Goal: Communication & Community: Ask a question

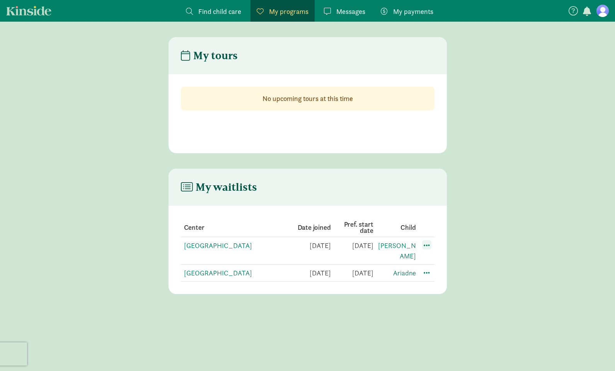
click at [425, 244] on span at bounding box center [426, 244] width 9 height 9
click at [440, 265] on div "Edit preferences" at bounding box center [454, 262] width 70 height 17
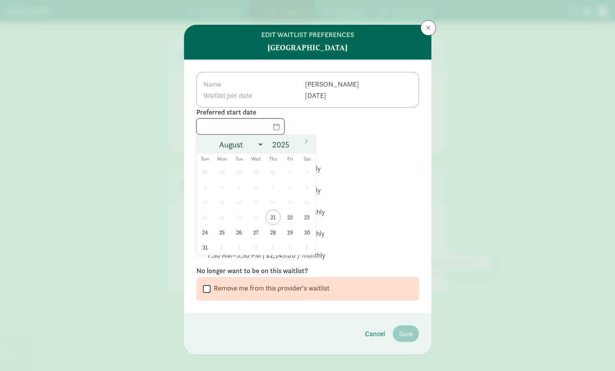
click at [274, 129] on input "text" at bounding box center [240, 126] width 87 height 15
click at [271, 216] on span "21" at bounding box center [273, 217] width 15 height 15
type input "[DATE]"
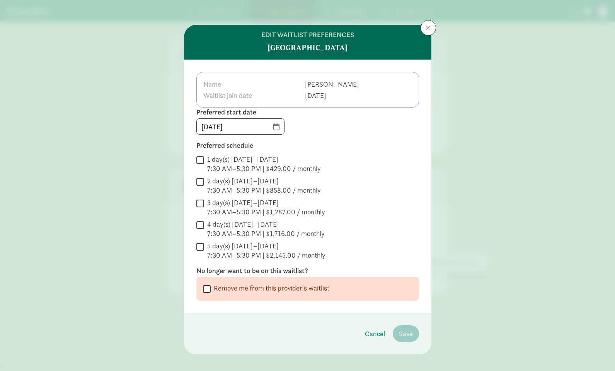
click at [205, 157] on label "1 day(s) [DATE]–[DATE] 7:30 AM–5:30 PM | $429.00 / monthly" at bounding box center [262, 164] width 117 height 19
click at [204, 157] on input "1 day(s) [DATE]–[DATE] 7:30 AM–5:30 PM | $429.00 / monthly" at bounding box center [200, 160] width 8 height 10
checkbox input "true"
click at [201, 187] on div " 2 day(s) [DATE]–[DATE] 7:30 AM–5:30 PM | $858.00 / monthly" at bounding box center [307, 185] width 223 height 19
click at [201, 182] on input "2 day(s) [DATE]–[DATE] 7:30 AM–5:30 PM | $858.00 / monthly" at bounding box center [200, 181] width 8 height 10
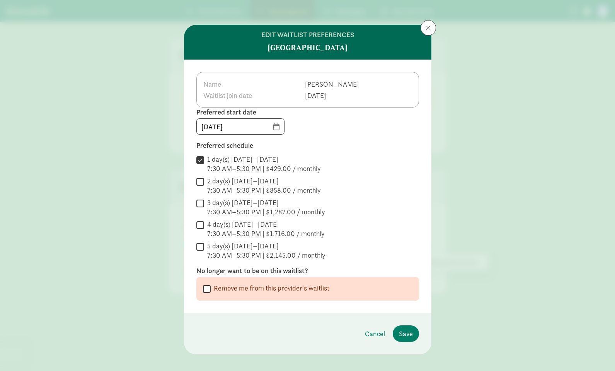
checkbox input "true"
click at [411, 335] on span "Save" at bounding box center [406, 333] width 14 height 10
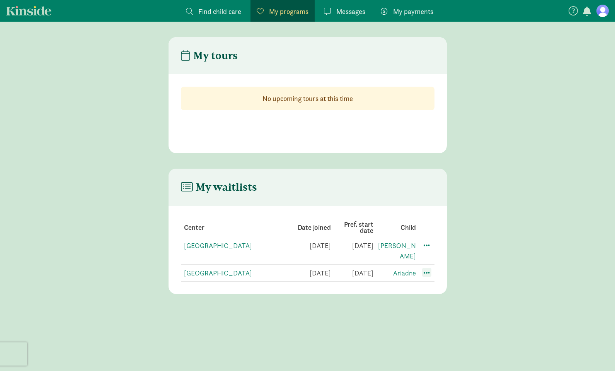
click at [426, 268] on span at bounding box center [426, 272] width 9 height 9
click at [447, 281] on div "Edit preferences" at bounding box center [454, 289] width 70 height 17
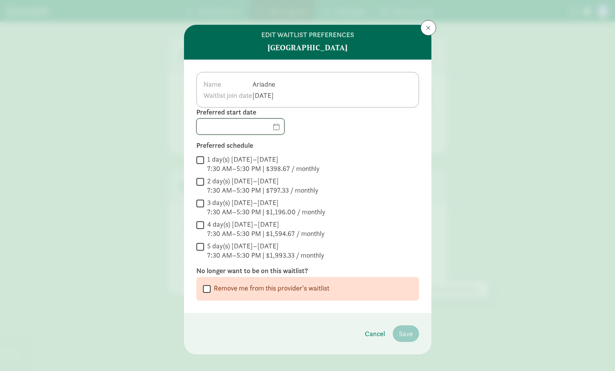
click at [278, 130] on input "text" at bounding box center [240, 126] width 87 height 15
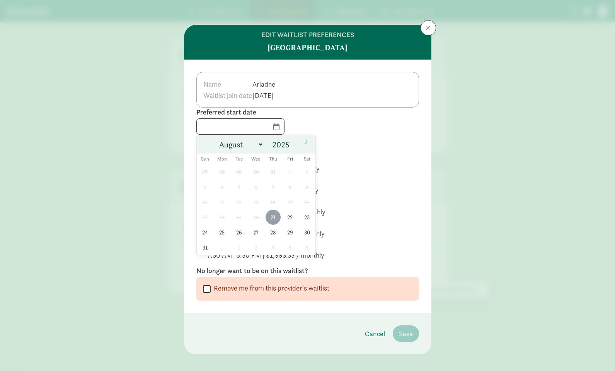
click at [273, 213] on span "21" at bounding box center [273, 217] width 15 height 15
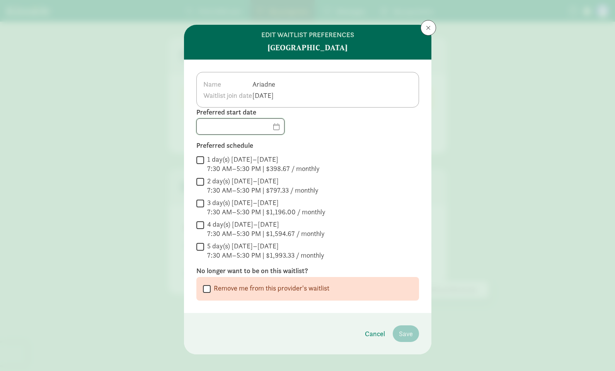
type input "08/21/2025"
click at [200, 156] on input "1 day(s) Monday–Friday 7:30 AM–5:30 PM | $398.67 / monthly" at bounding box center [200, 160] width 8 height 10
checkbox input "true"
click at [199, 184] on input "2 day(s) Monday–Friday 7:30 AM–5:30 PM | $797.33 / monthly" at bounding box center [200, 181] width 8 height 10
checkbox input "true"
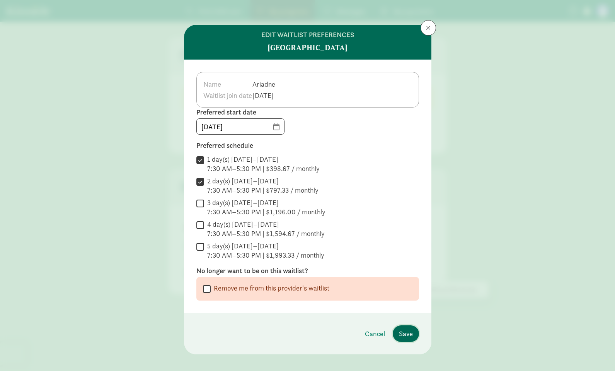
click at [407, 334] on span "Save" at bounding box center [406, 333] width 14 height 10
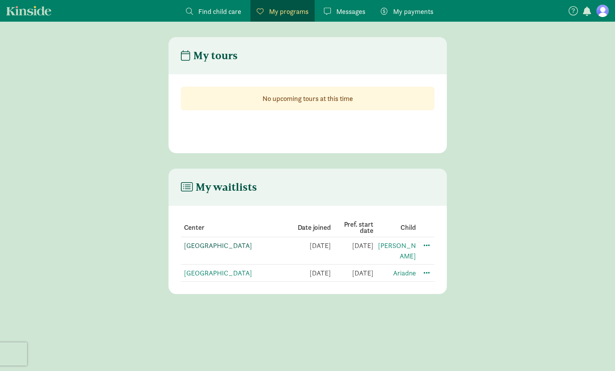
click at [221, 247] on link "[GEOGRAPHIC_DATA]" at bounding box center [218, 245] width 68 height 9
click at [414, 11] on span "My payments" at bounding box center [413, 11] width 40 height 10
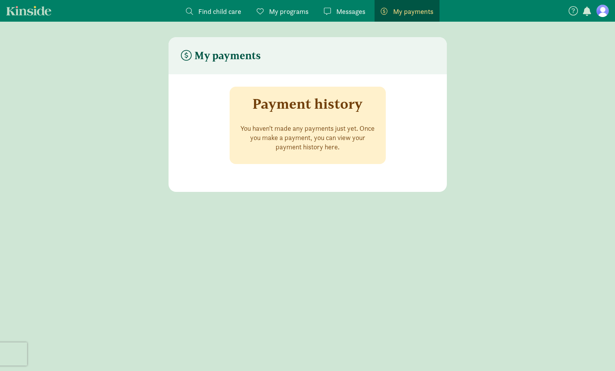
click at [352, 12] on span "Messages" at bounding box center [350, 11] width 29 height 10
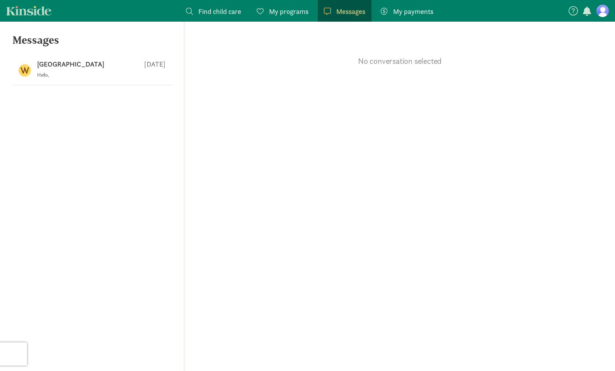
click at [273, 12] on span "My programs" at bounding box center [288, 11] width 39 height 10
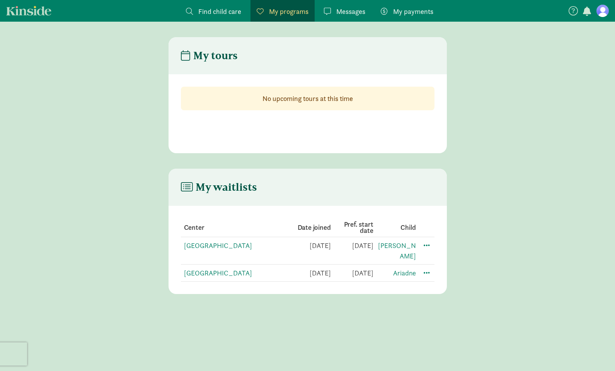
click at [234, 11] on span "Find child care" at bounding box center [219, 11] width 43 height 10
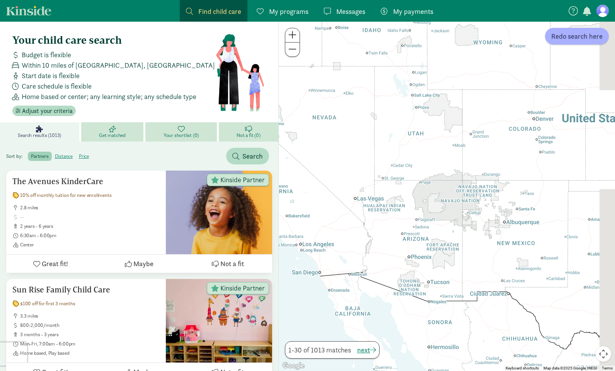
drag, startPoint x: 551, startPoint y: 110, endPoint x: 371, endPoint y: 142, distance: 183.0
click at [371, 142] on div at bounding box center [447, 196] width 336 height 349
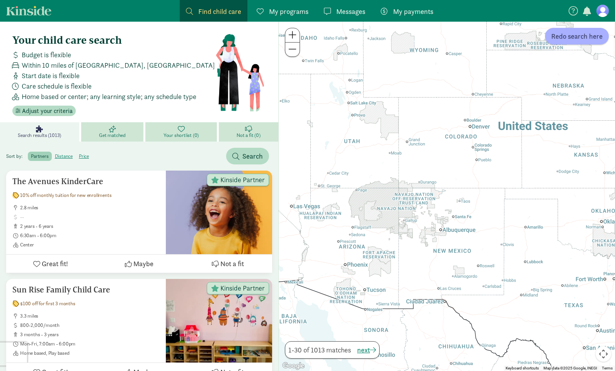
drag, startPoint x: 472, startPoint y: 159, endPoint x: 393, endPoint y: 168, distance: 79.8
click at [393, 169] on div at bounding box center [447, 196] width 336 height 349
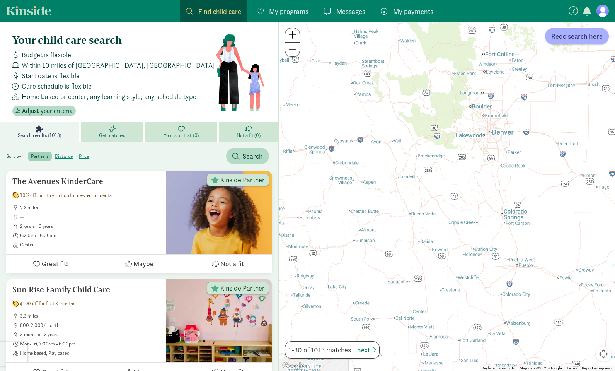
drag, startPoint x: 423, startPoint y: 131, endPoint x: 424, endPoint y: 179, distance: 48.3
click at [424, 179] on div at bounding box center [447, 196] width 336 height 349
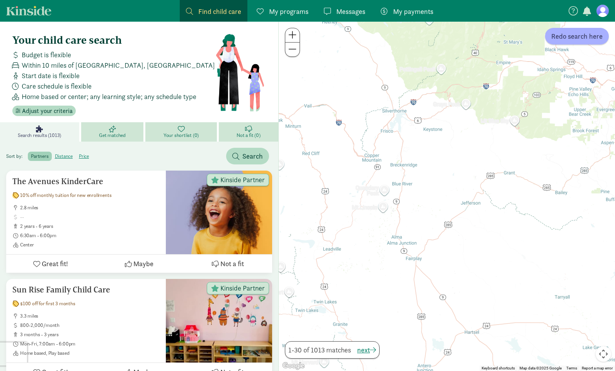
drag, startPoint x: 398, startPoint y: 121, endPoint x: 414, endPoint y: 211, distance: 91.4
click at [414, 211] on div at bounding box center [447, 196] width 336 height 349
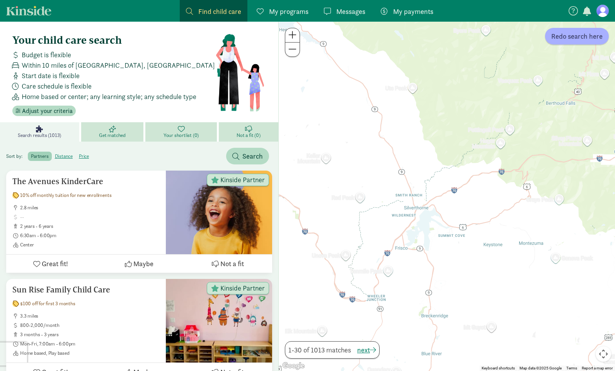
drag, startPoint x: 406, startPoint y: 151, endPoint x: 406, endPoint y: 188, distance: 36.7
click at [406, 188] on div at bounding box center [447, 196] width 336 height 349
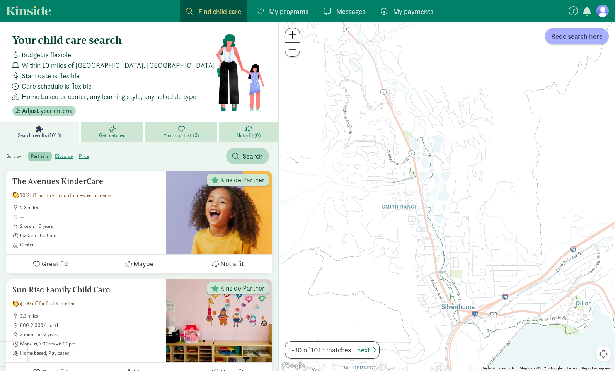
click at [607, 8] on figure at bounding box center [603, 11] width 12 height 12
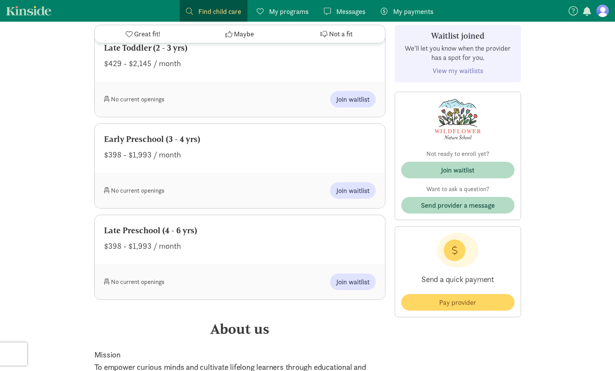
scroll to position [684, 0]
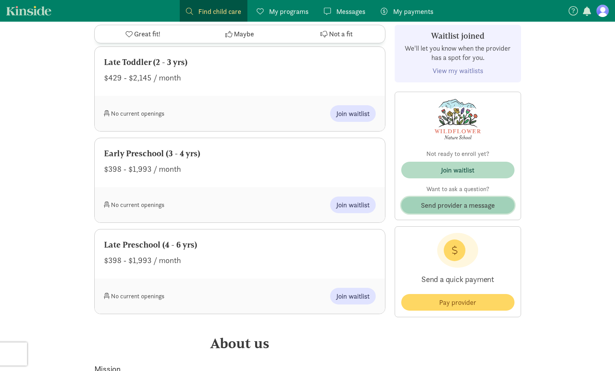
click at [438, 206] on span "Send provider a message" at bounding box center [458, 205] width 74 height 10
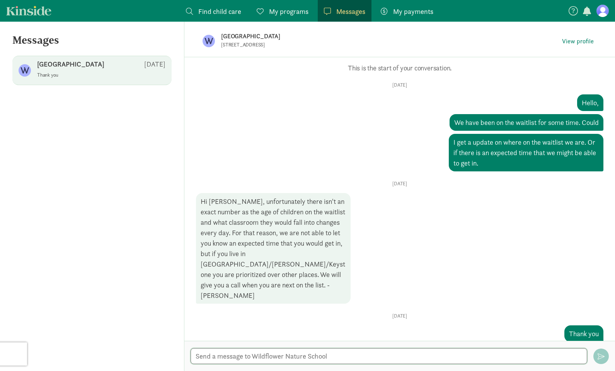
click at [326, 360] on textarea at bounding box center [389, 356] width 397 height 16
click at [307, 358] on textarea at bounding box center [389, 356] width 397 height 16
type textarea "Hello,"
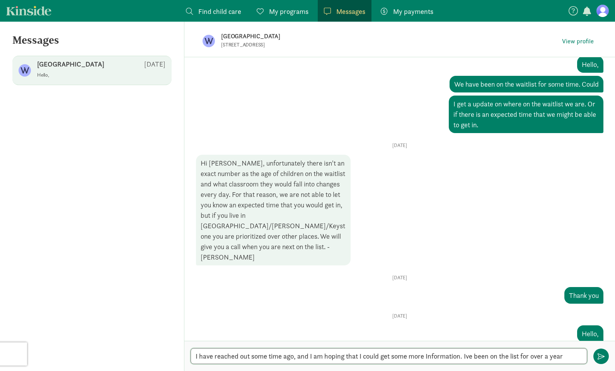
click at [469, 355] on textarea "I have reached out some time ago, and I am hoping that I could get some more In…" at bounding box center [389, 356] width 397 height 16
click at [576, 356] on textarea "I have reached out some time ago, and I am hoping that I could get some more In…" at bounding box center [389, 356] width 397 height 16
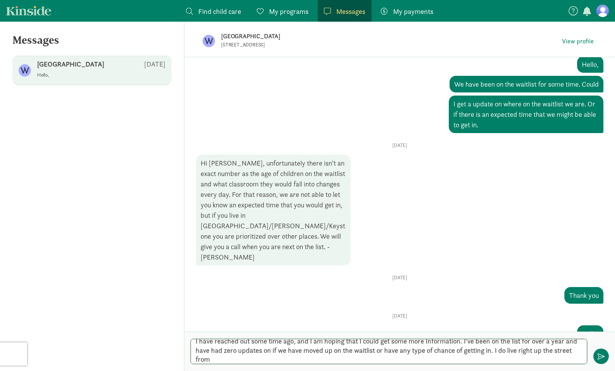
scroll to position [0, 0]
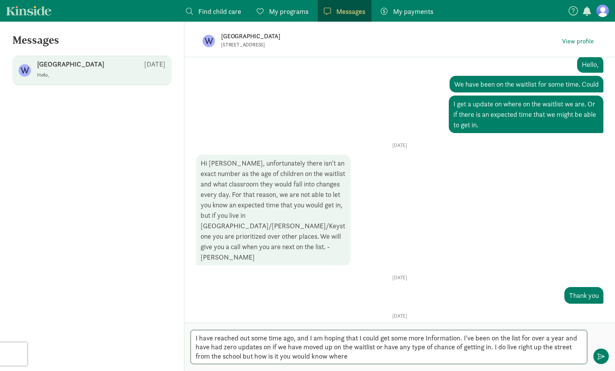
click at [497, 344] on textarea "I have reached out some time ago, and I am hoping that I could get some more In…" at bounding box center [389, 347] width 397 height 34
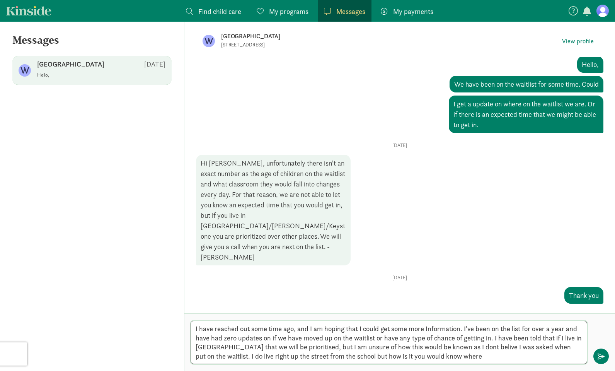
click at [454, 358] on textarea "I have reached out some time ago, and I am hoping that I could get some more In…" at bounding box center [389, 341] width 397 height 43
click at [515, 354] on textarea "I have reached out some time ago, and I am hoping that I could get some more In…" at bounding box center [389, 341] width 397 height 43
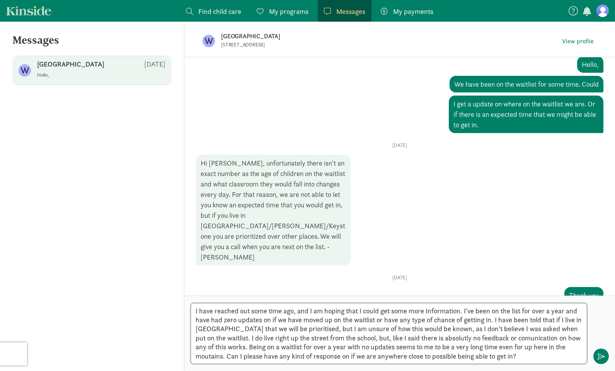
click at [340, 344] on textarea "I have reached out some time ago, and I am hoping that I could get some more In…" at bounding box center [389, 333] width 397 height 61
click at [397, 348] on textarea "I have reached out some time ago, and I am hoping that I could get some more In…" at bounding box center [389, 333] width 397 height 61
click at [492, 350] on textarea "I have reached out some time ago, and I am hoping that I could get some more In…" at bounding box center [389, 333] width 397 height 61
click at [552, 357] on textarea "I have reached out some time ago, and I am hoping that I could get some more In…" at bounding box center [389, 333] width 397 height 61
type textarea "I have reached out some time ago, and I am hoping that I could get some more In…"
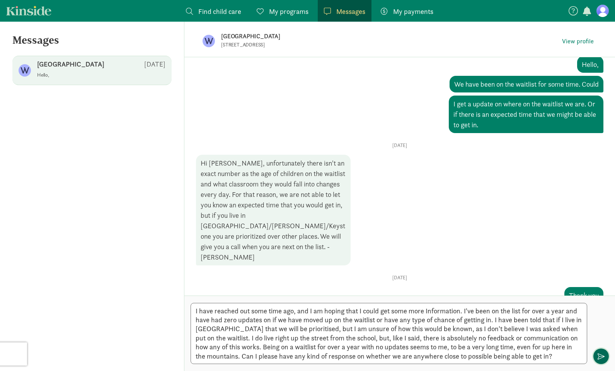
click at [604, 357] on button "button" at bounding box center [600, 355] width 15 height 15
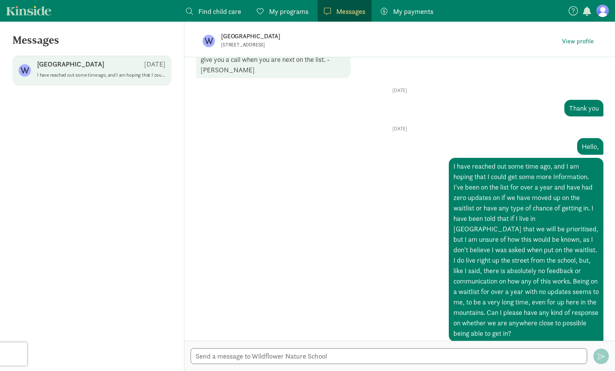
scroll to position [225, 0]
click at [222, 9] on span "Find child care" at bounding box center [219, 11] width 43 height 10
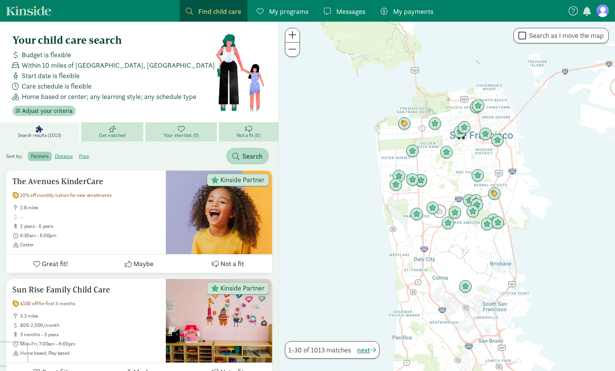
click at [336, 9] on div "Messages Messages" at bounding box center [344, 11] width 41 height 10
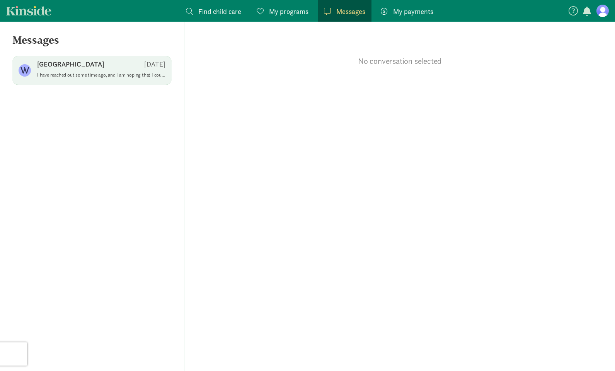
click at [106, 78] on span "[GEOGRAPHIC_DATA] [DATE] I have reached out some time ago, and I am hoping that…" at bounding box center [101, 71] width 128 height 22
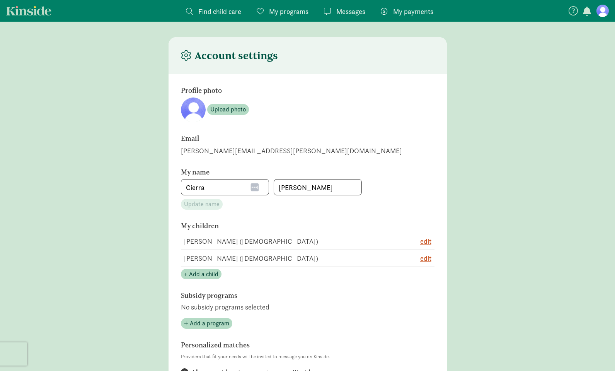
click at [603, 12] on figure at bounding box center [603, 11] width 12 height 12
